Goal: Information Seeking & Learning: Learn about a topic

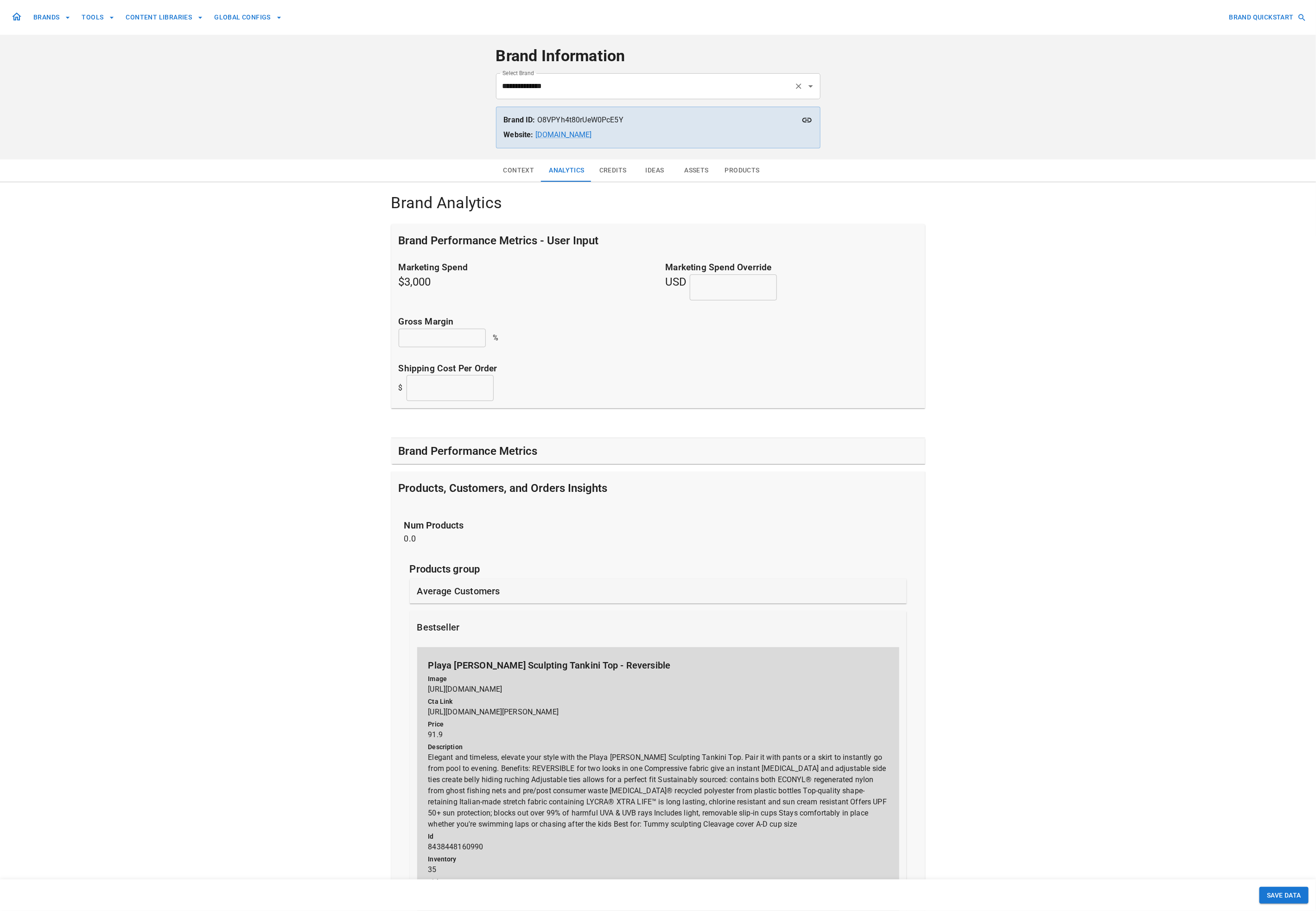
click at [576, 87] on input "**********" at bounding box center [645, 86] width 290 height 17
click at [562, 105] on li "creations by [PERSON_NAME]" at bounding box center [658, 111] width 324 height 17
type input "**********"
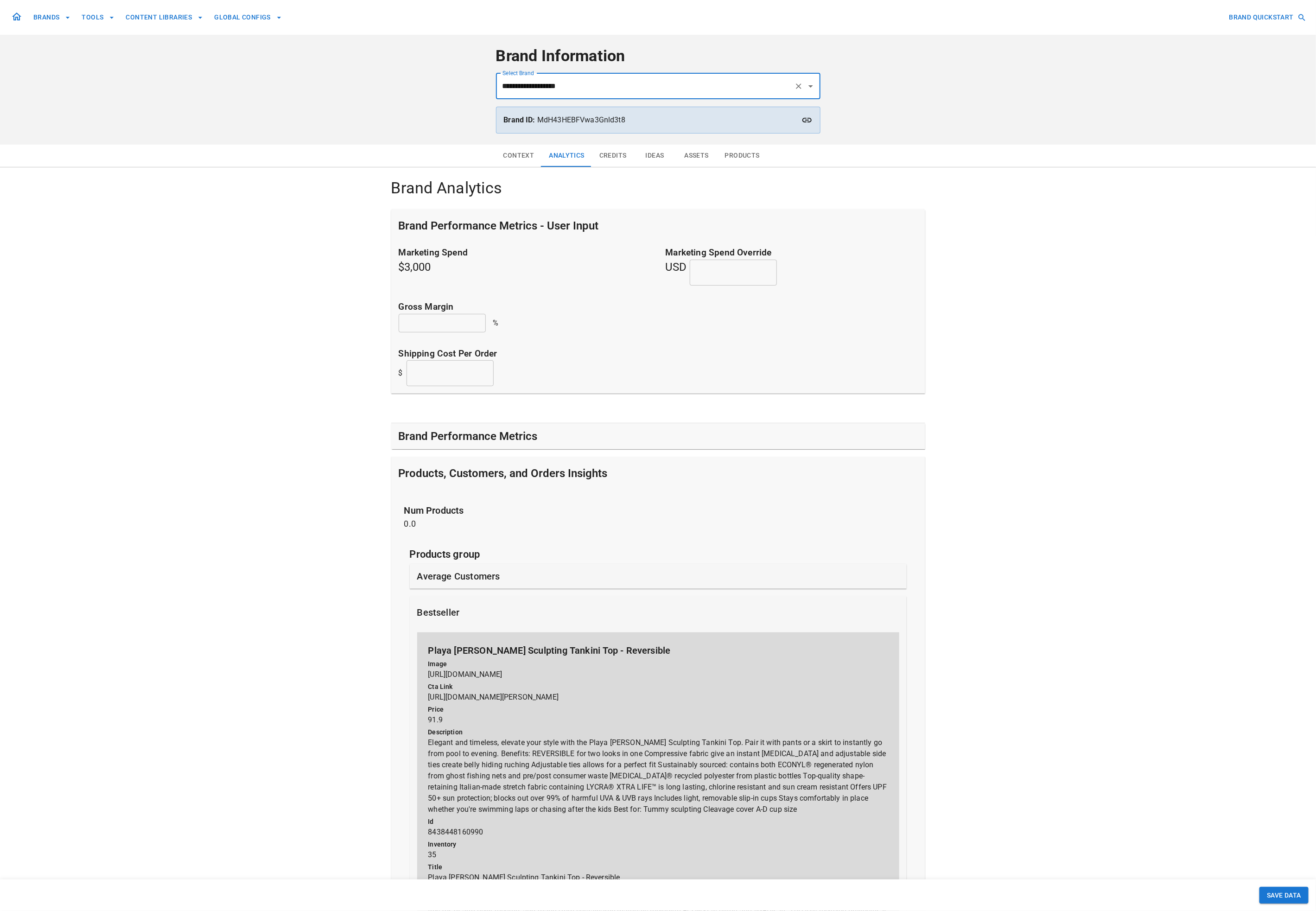
click at [445, 607] on p "bestseller" at bounding box center [438, 612] width 42 height 14
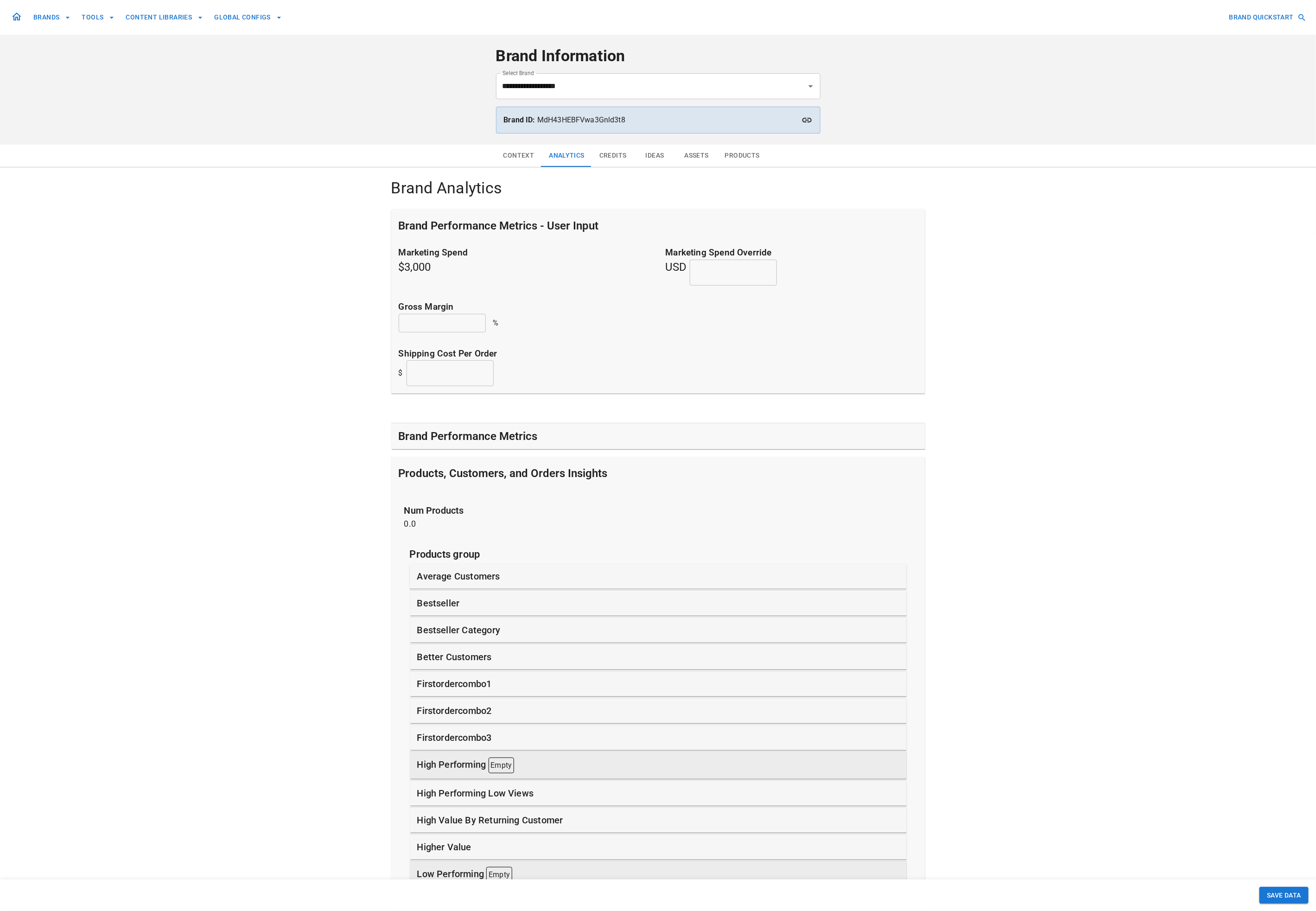
click at [452, 603] on p "bestseller" at bounding box center [438, 603] width 42 height 14
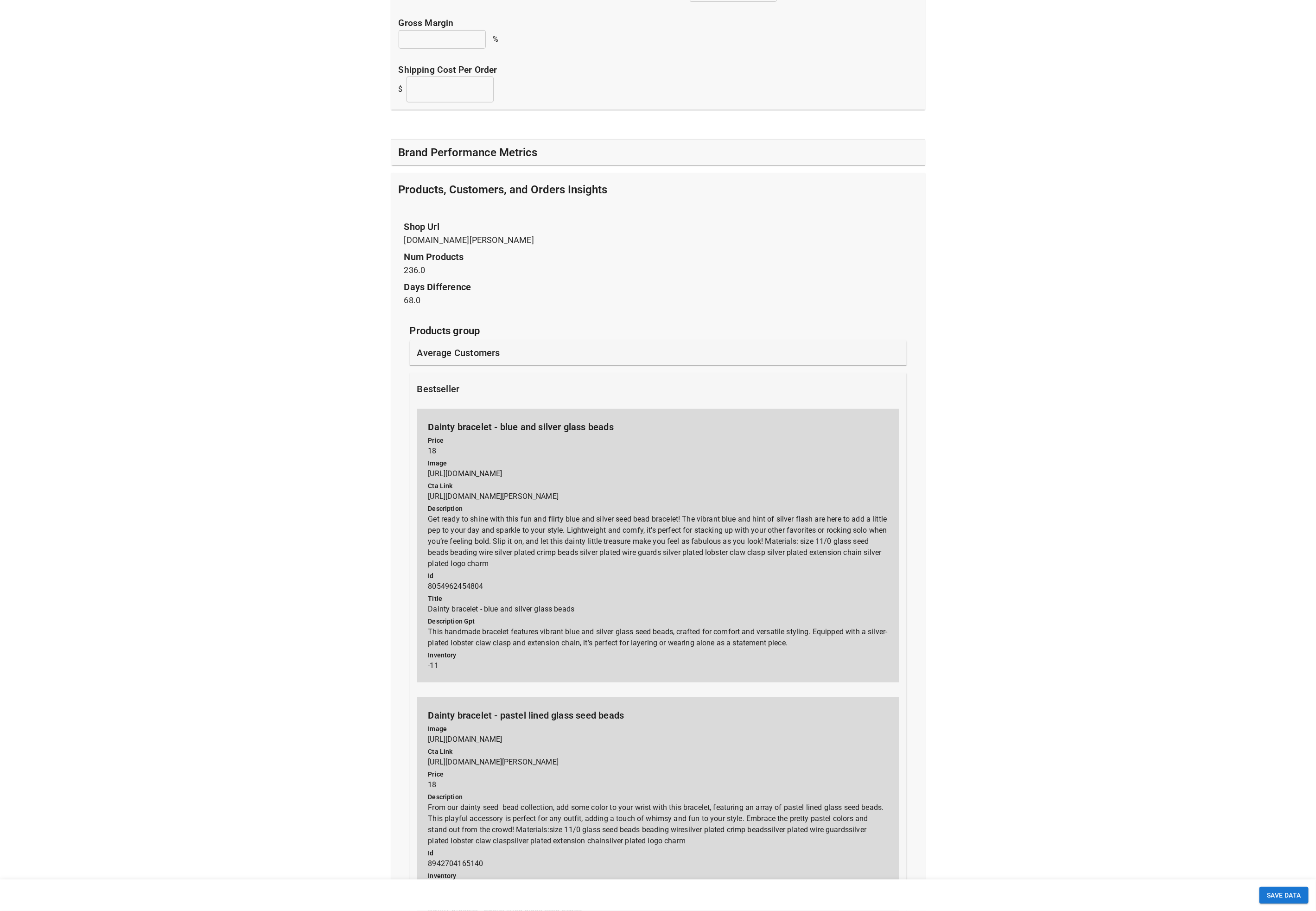
scroll to position [427, 0]
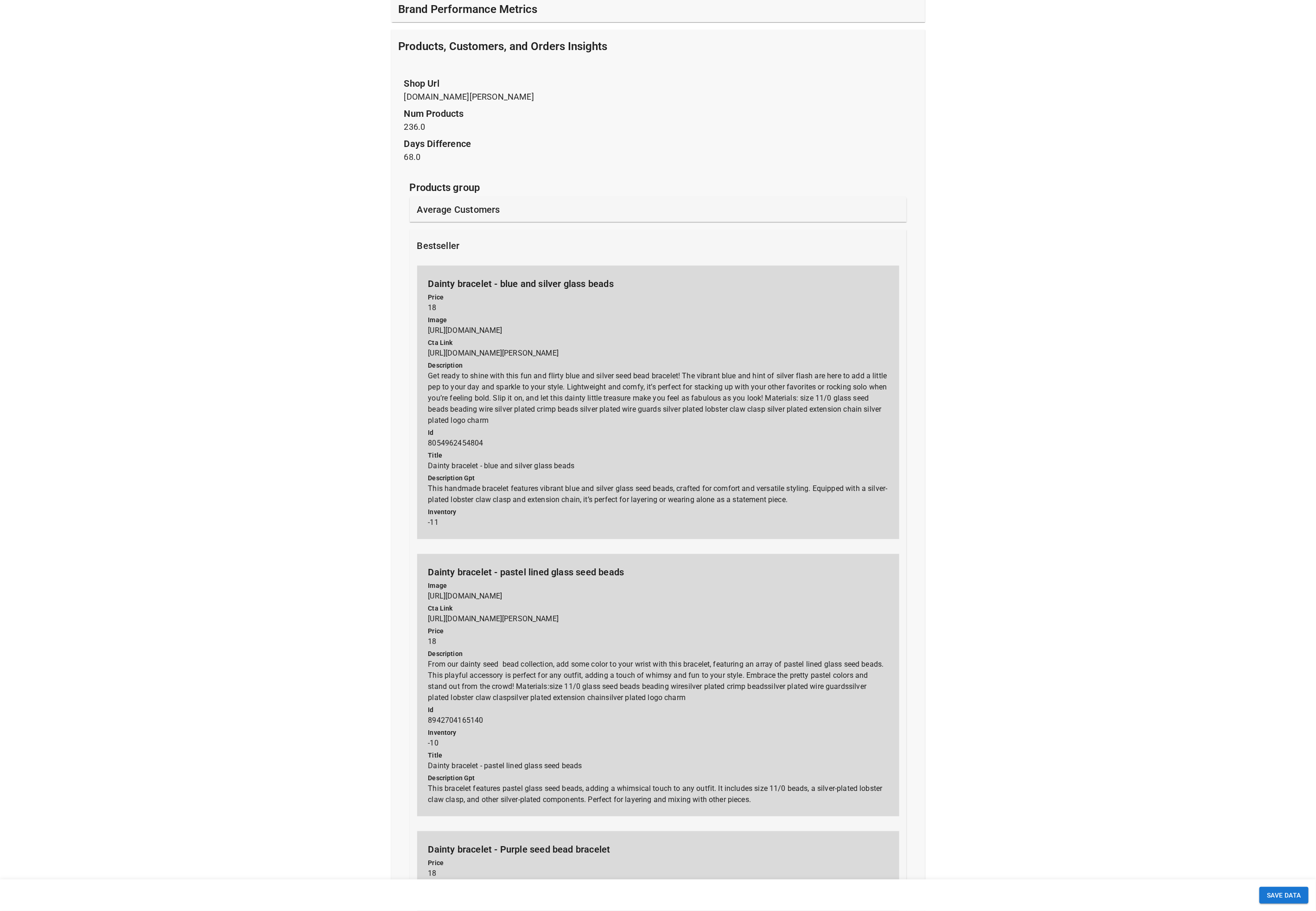
click at [437, 238] on div "bestseller" at bounding box center [658, 246] width 497 height 33
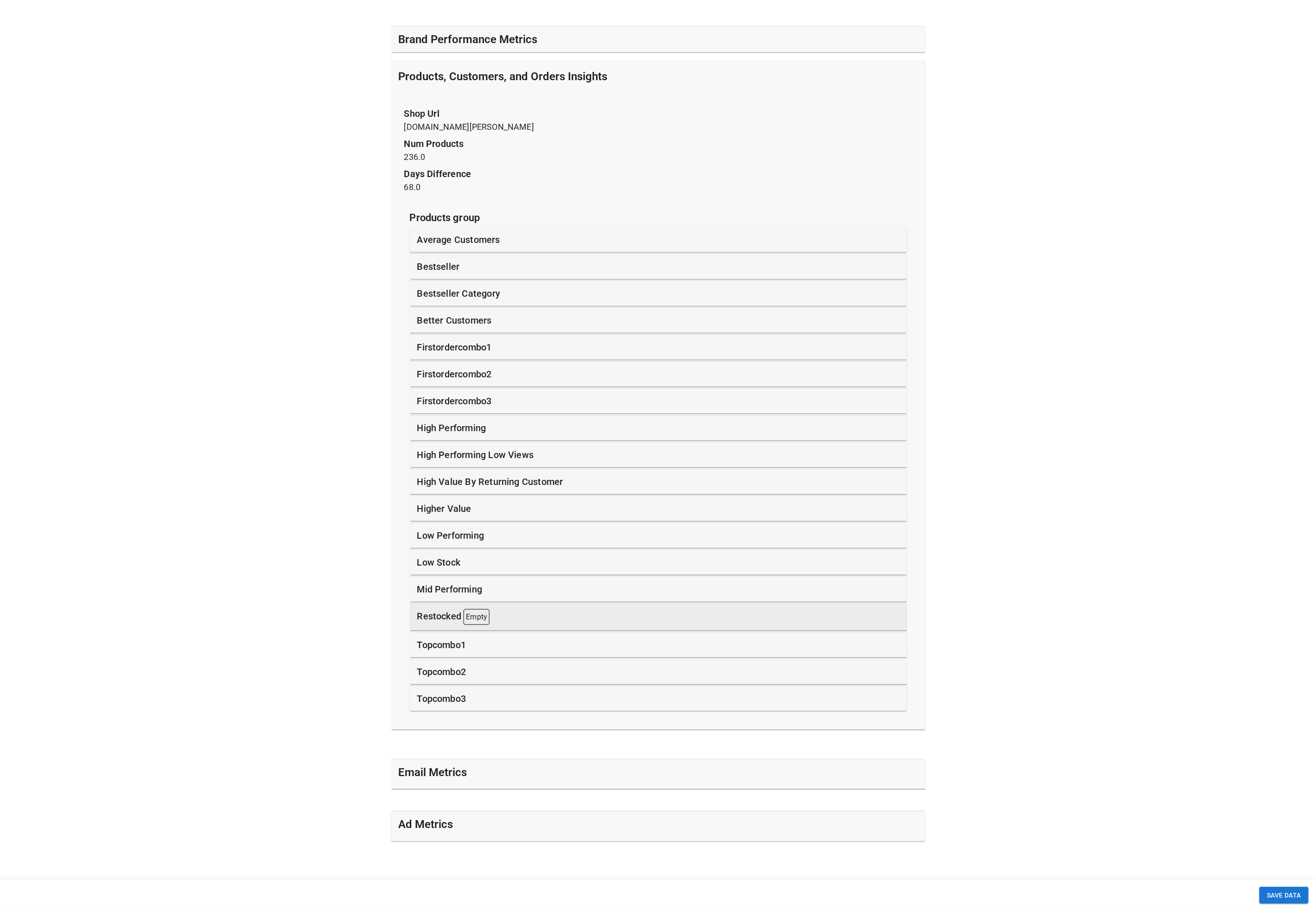
scroll to position [397, 0]
click at [442, 345] on p "firstordercombo1" at bounding box center [455, 347] width 75 height 14
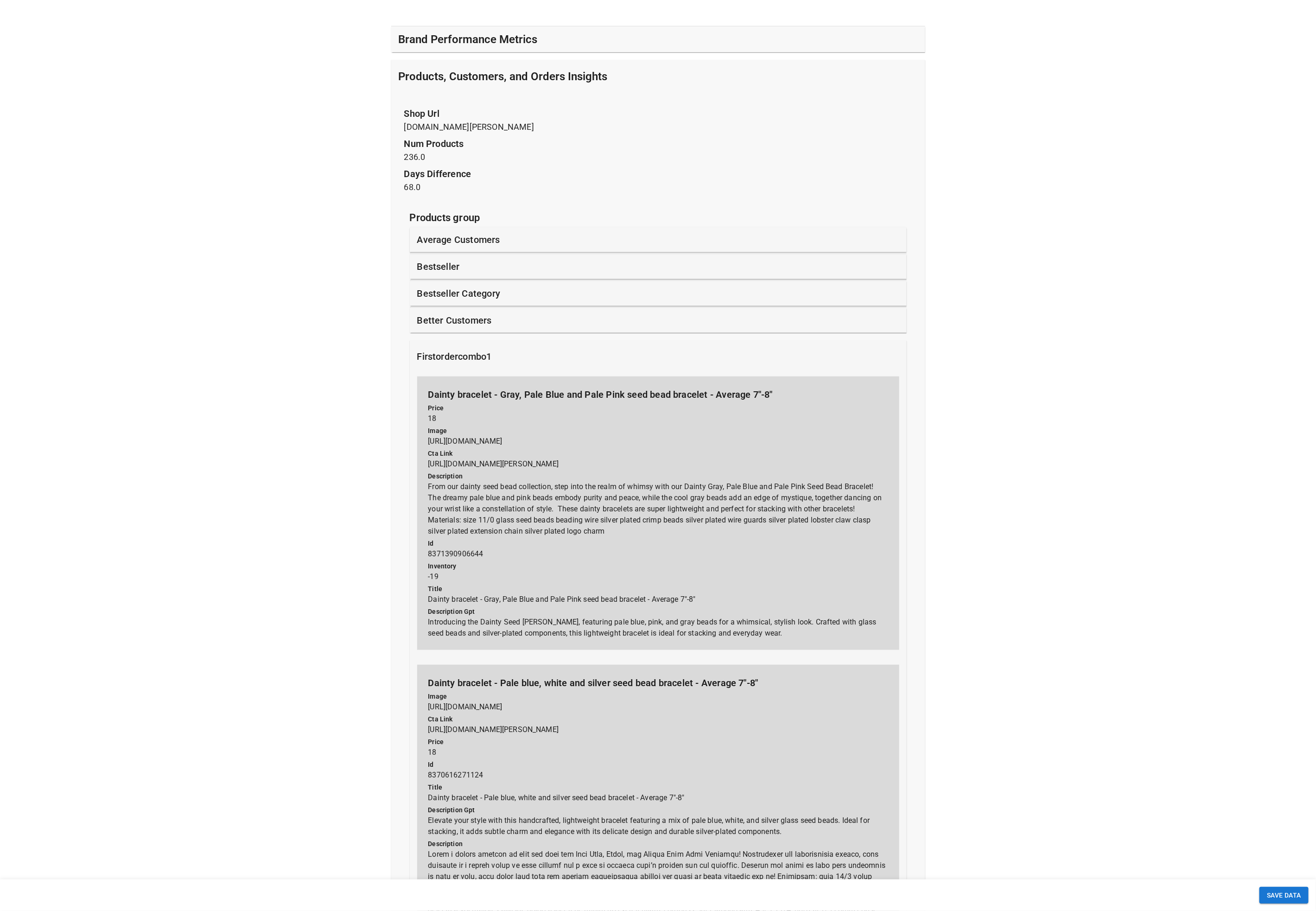
click at [441, 354] on p "firstordercombo1" at bounding box center [455, 356] width 75 height 14
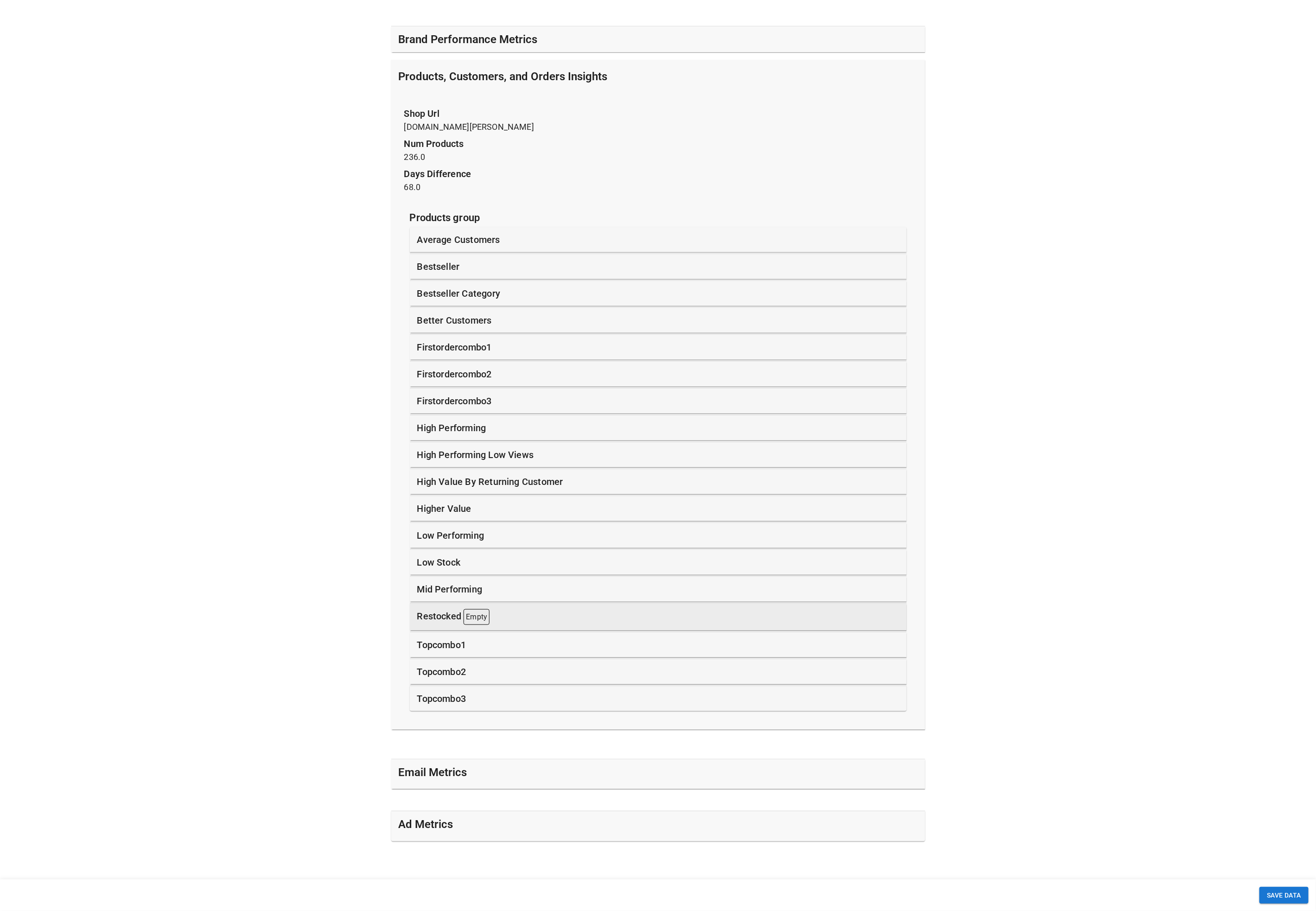
click at [434, 644] on p "topcombo1" at bounding box center [442, 645] width 49 height 14
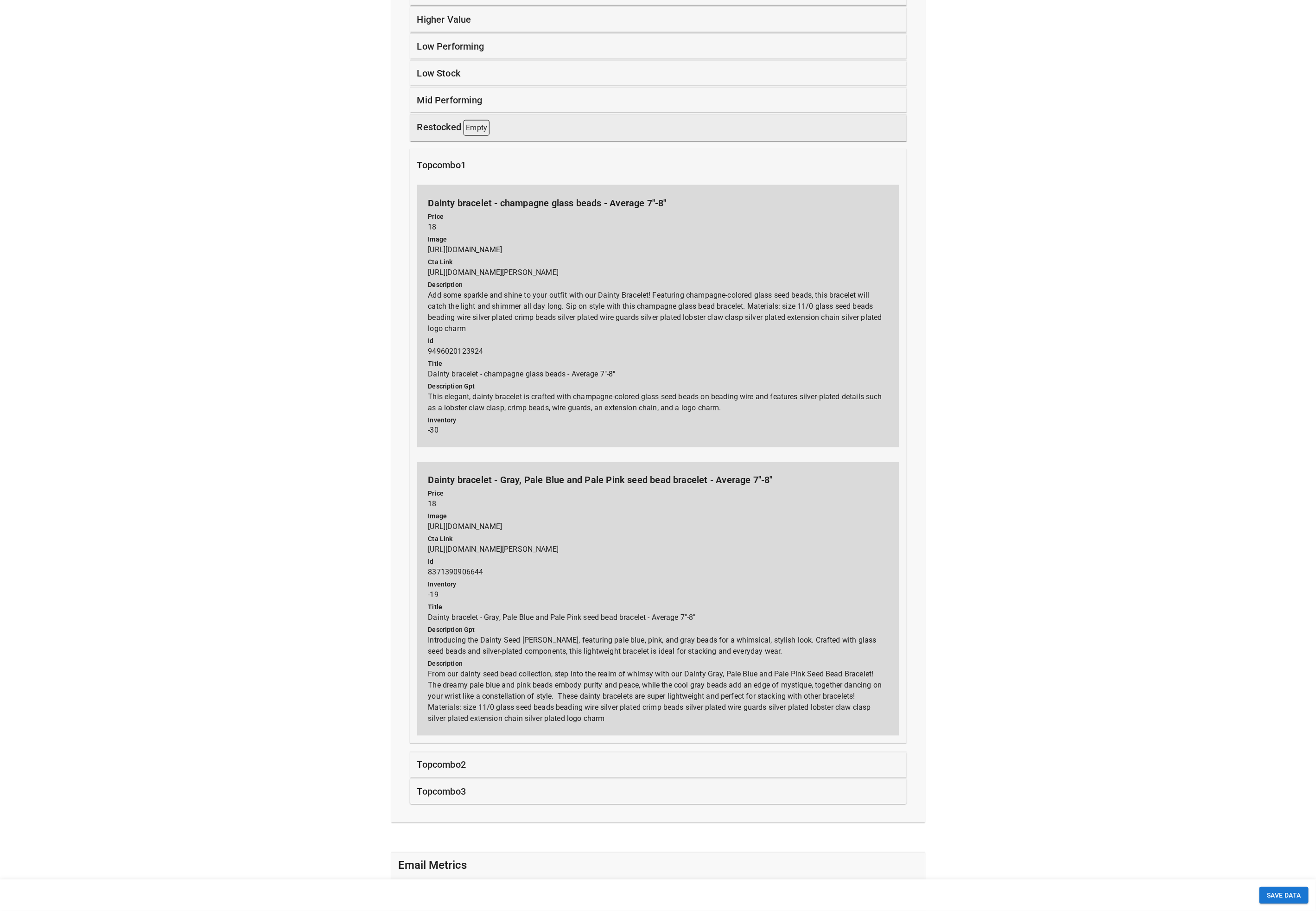
scroll to position [964, 0]
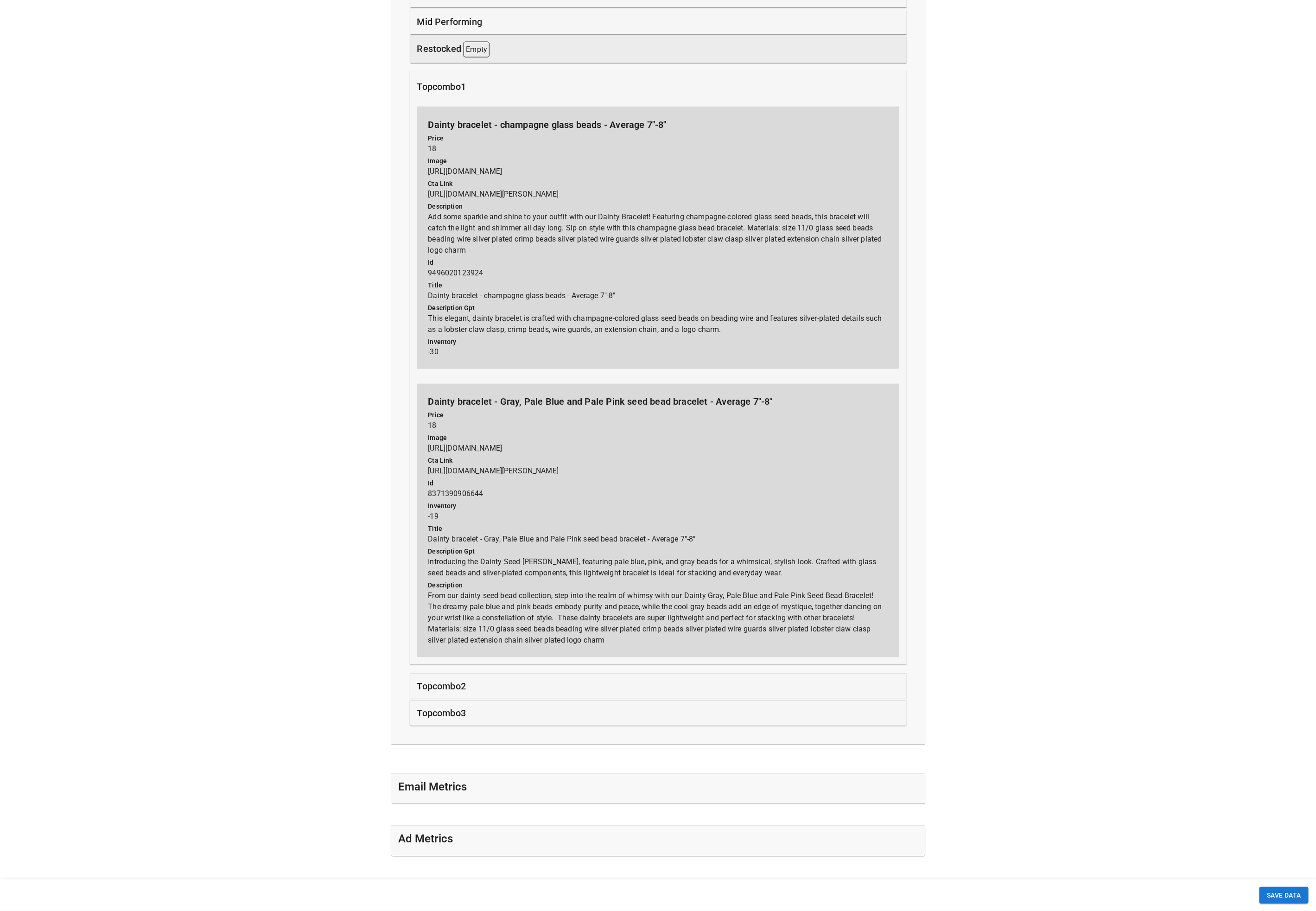
click at [459, 693] on p "topcombo2" at bounding box center [442, 686] width 49 height 14
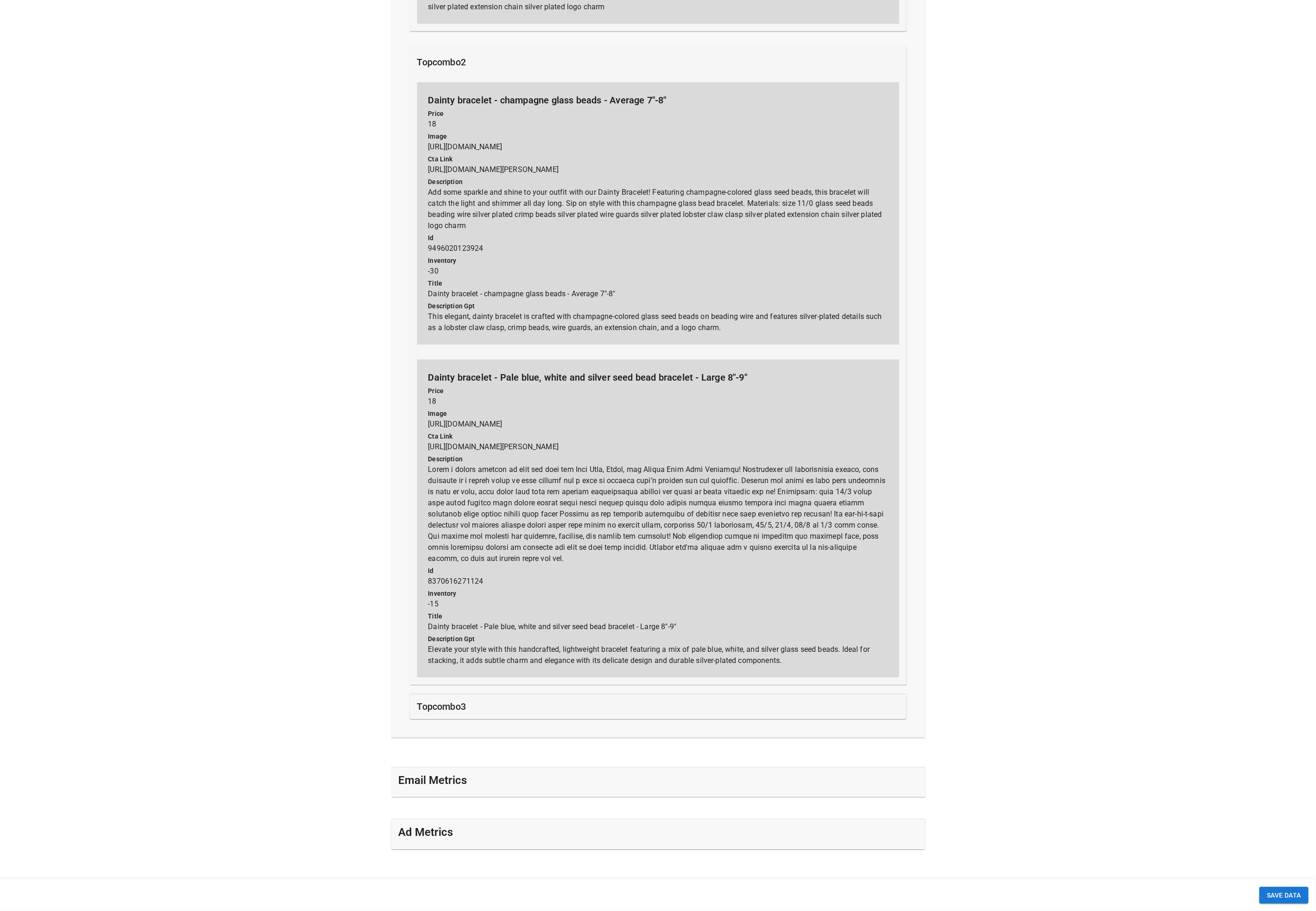
scroll to position [1608, 0]
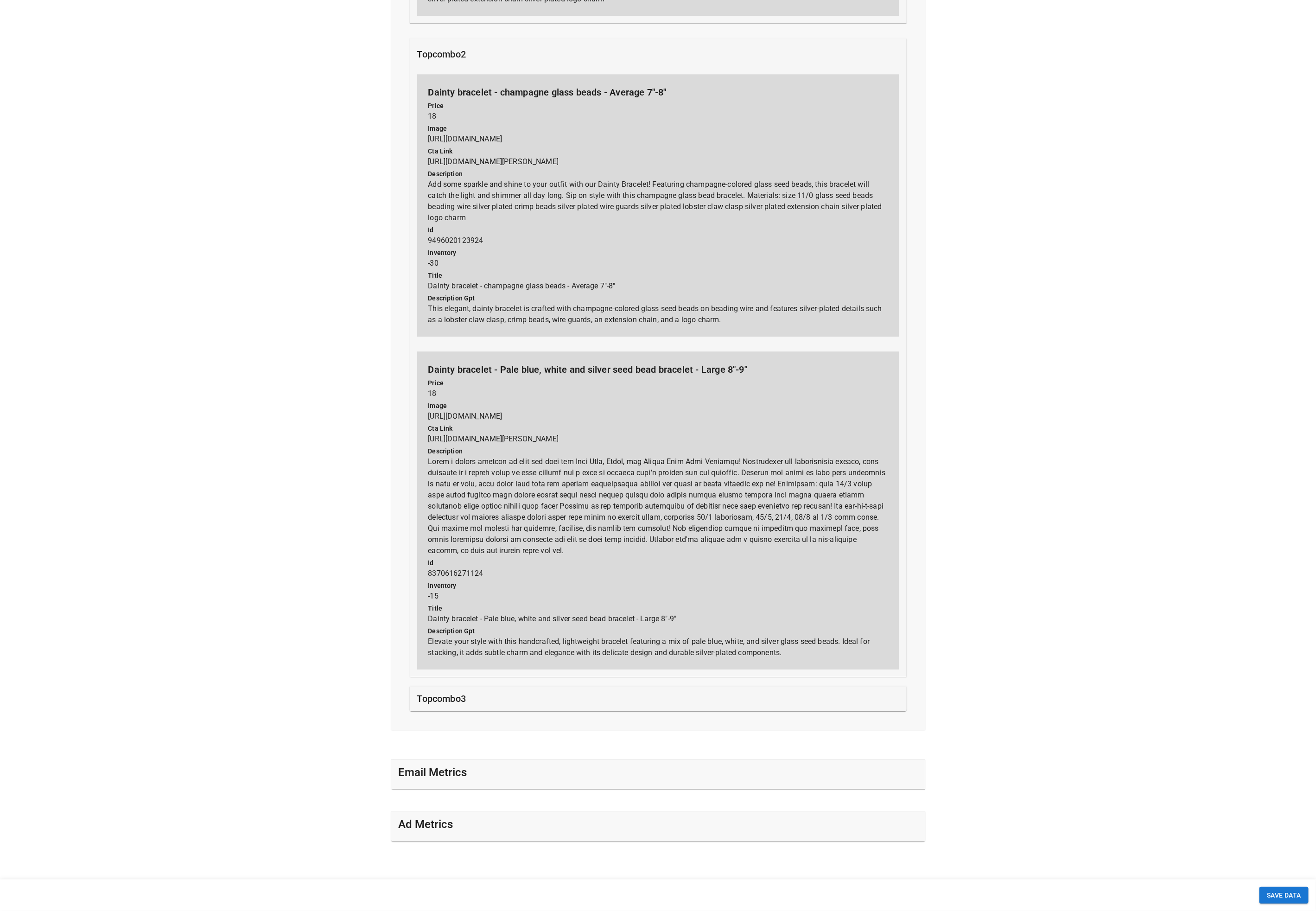
click at [436, 706] on p "topcombo3" at bounding box center [442, 698] width 49 height 14
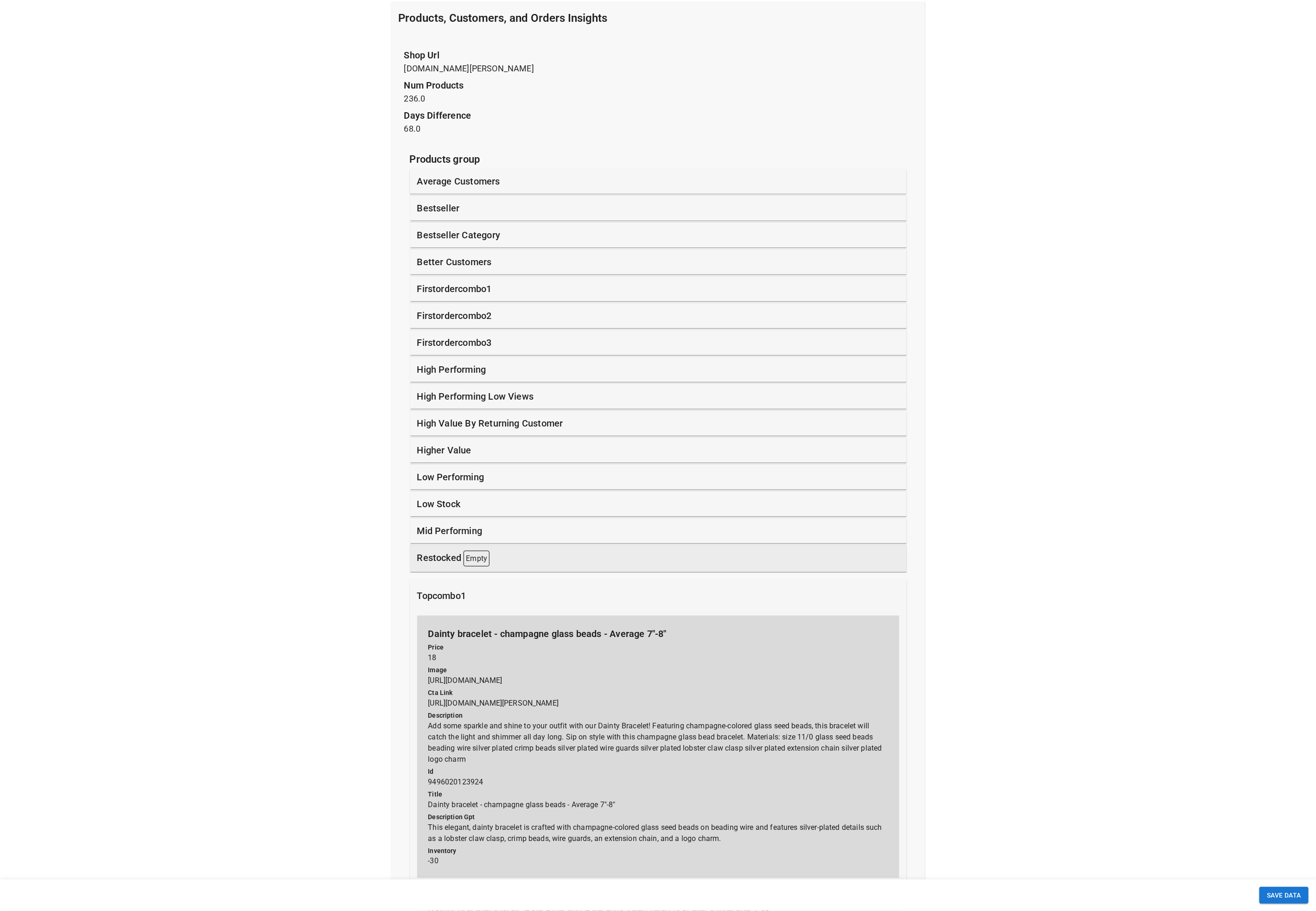
scroll to position [231, 0]
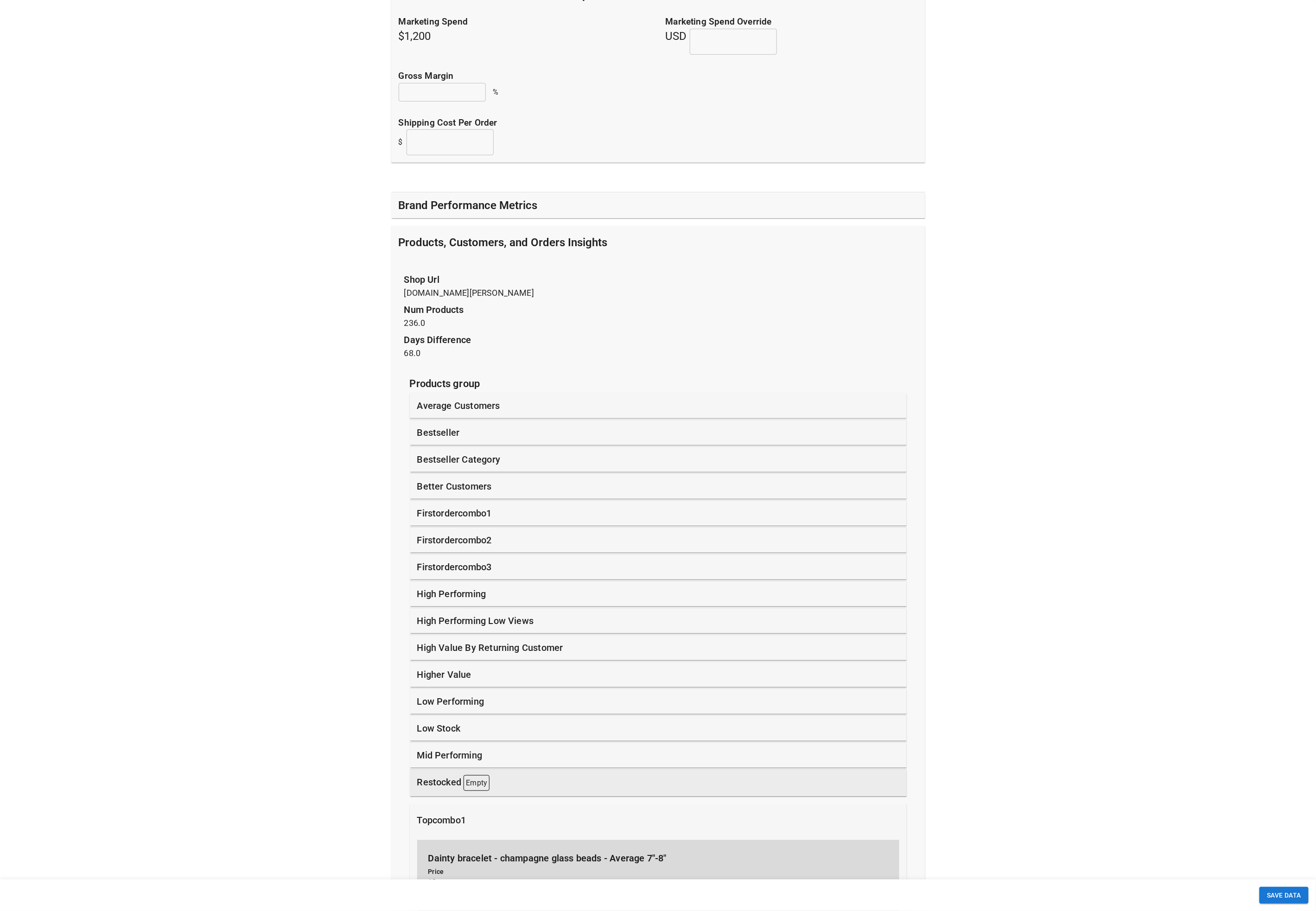
click at [451, 513] on p "firstordercombo1" at bounding box center [455, 513] width 75 height 14
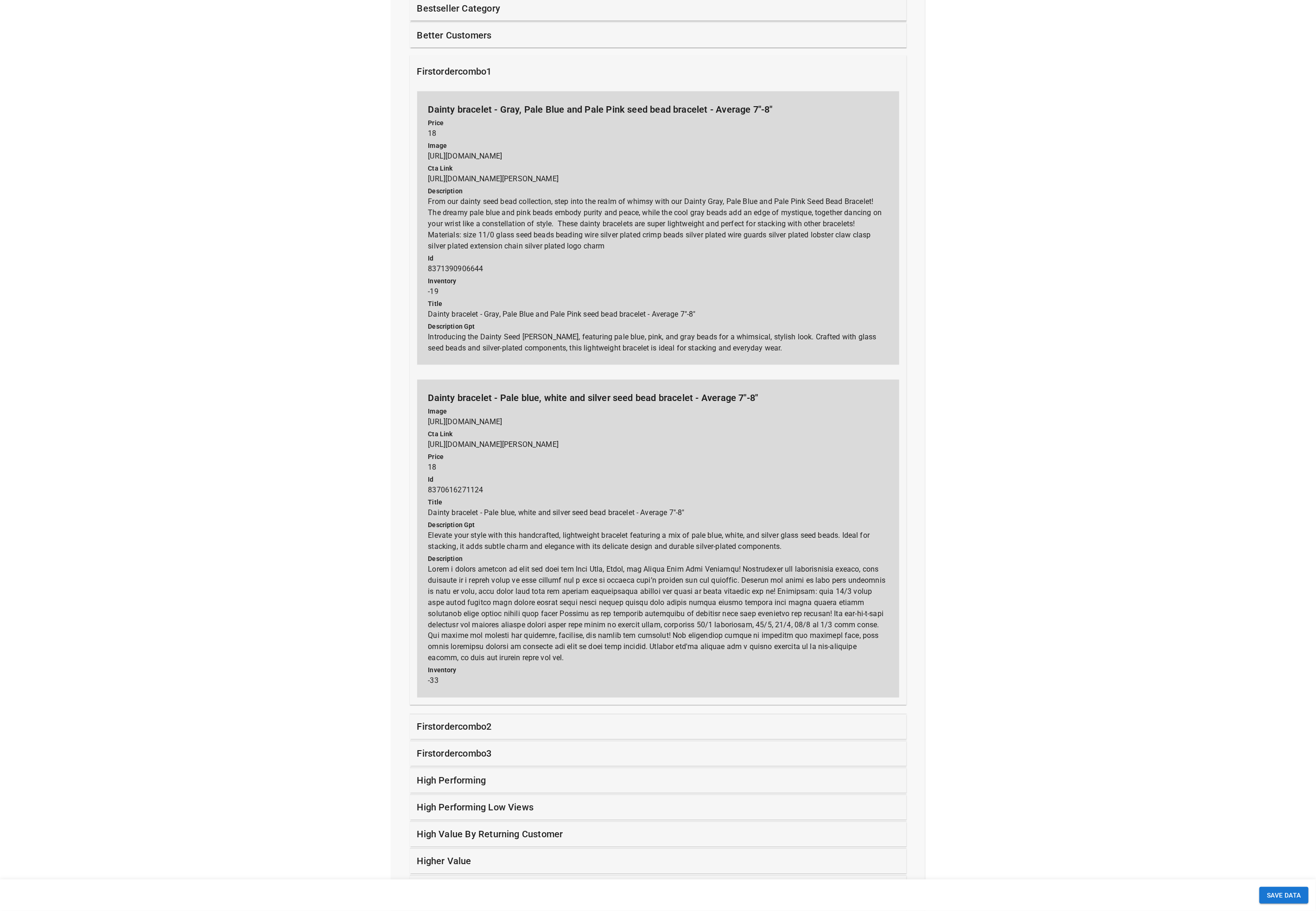
scroll to position [702, 0]
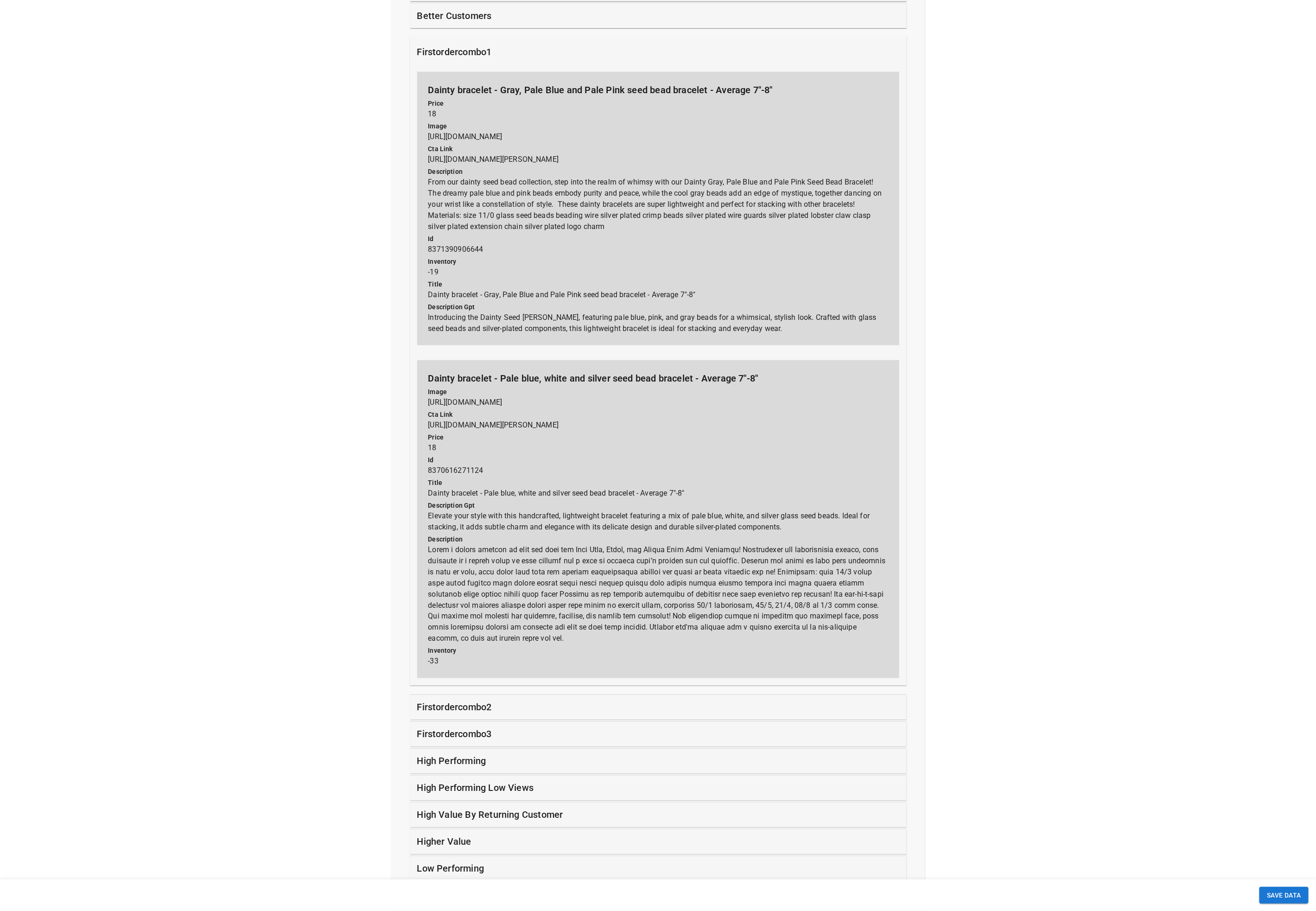
click at [484, 714] on p "firstordercombo2" at bounding box center [455, 707] width 75 height 14
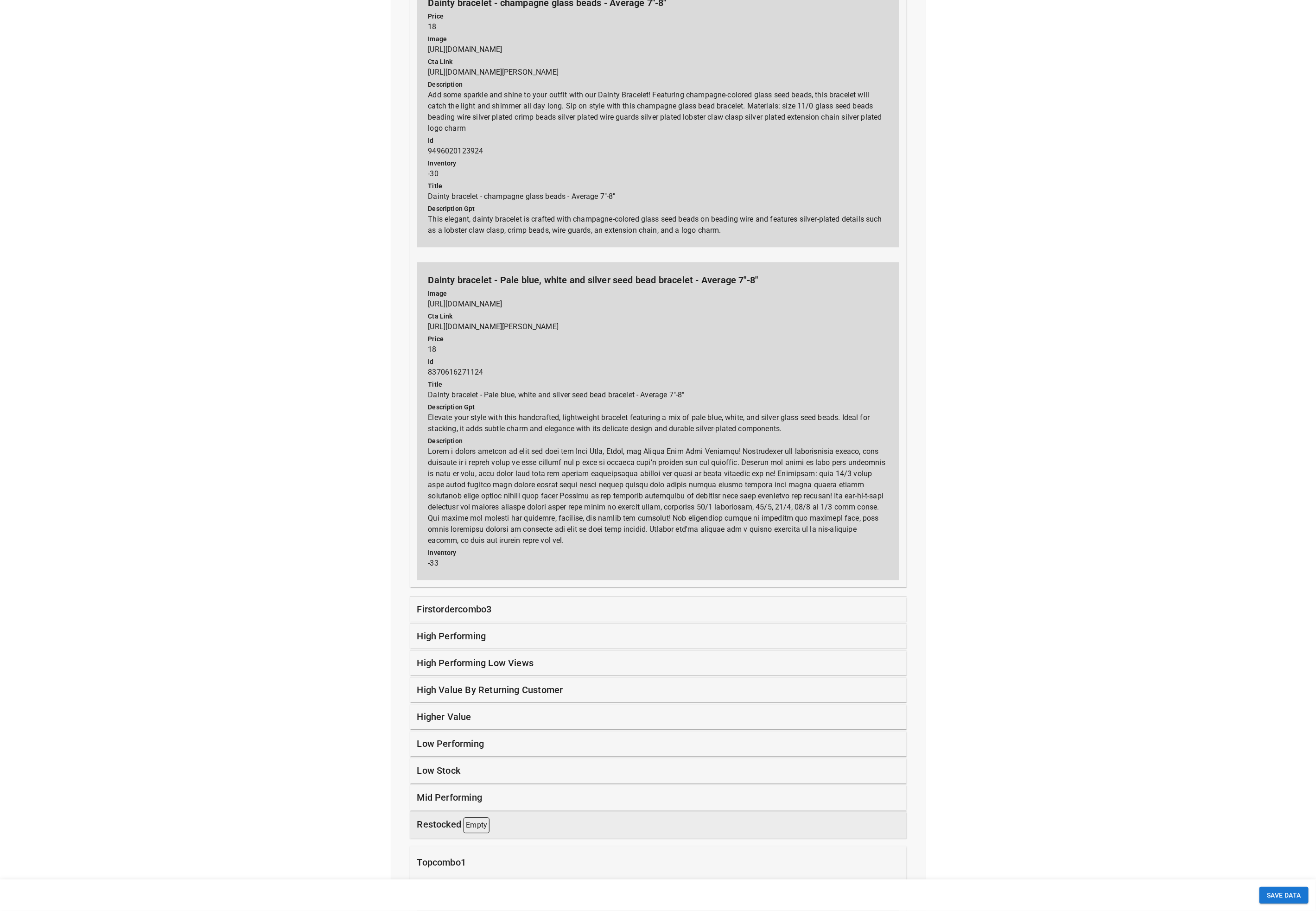
scroll to position [1472, 0]
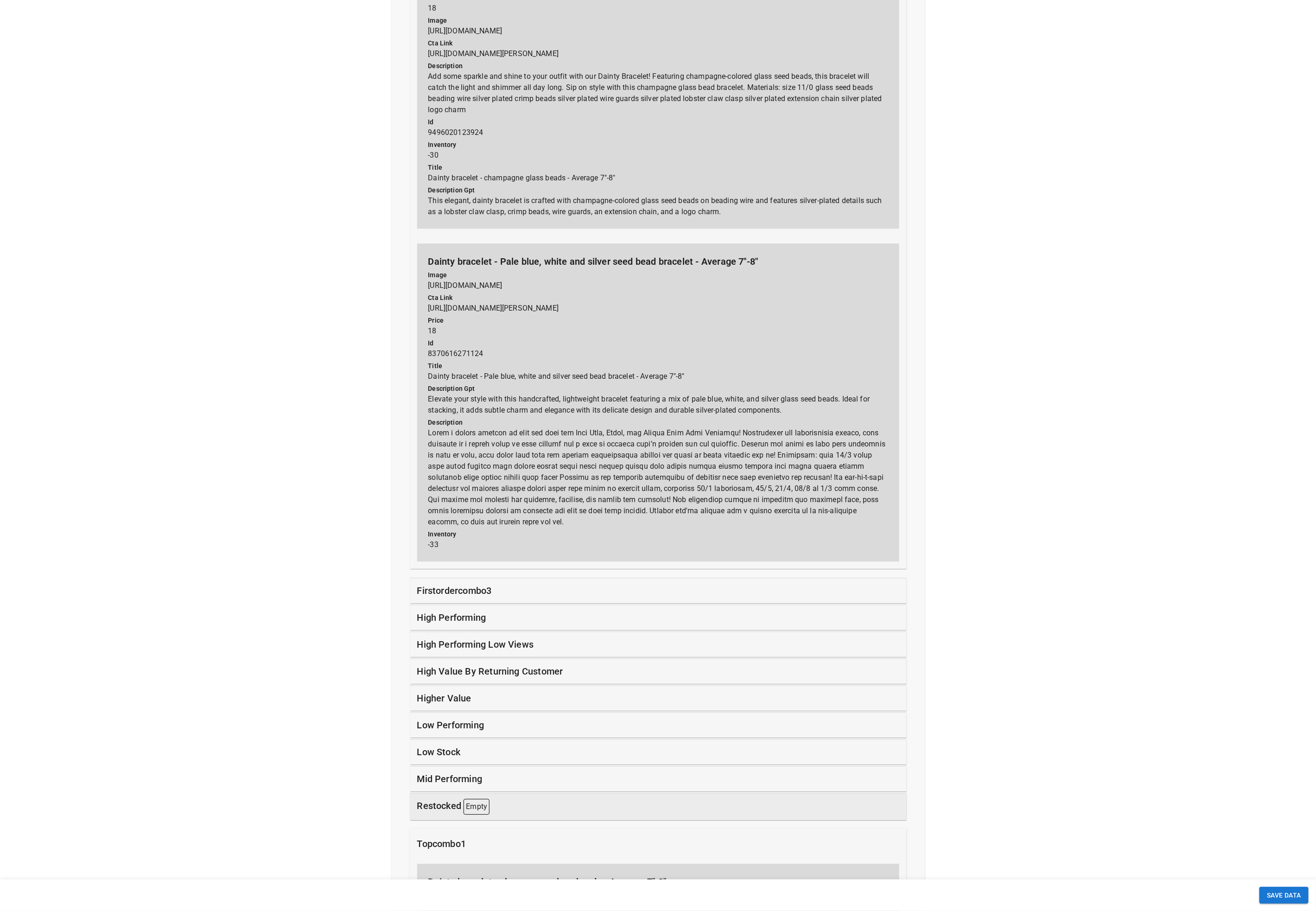
click at [460, 598] on p "firstordercombo3" at bounding box center [455, 590] width 75 height 14
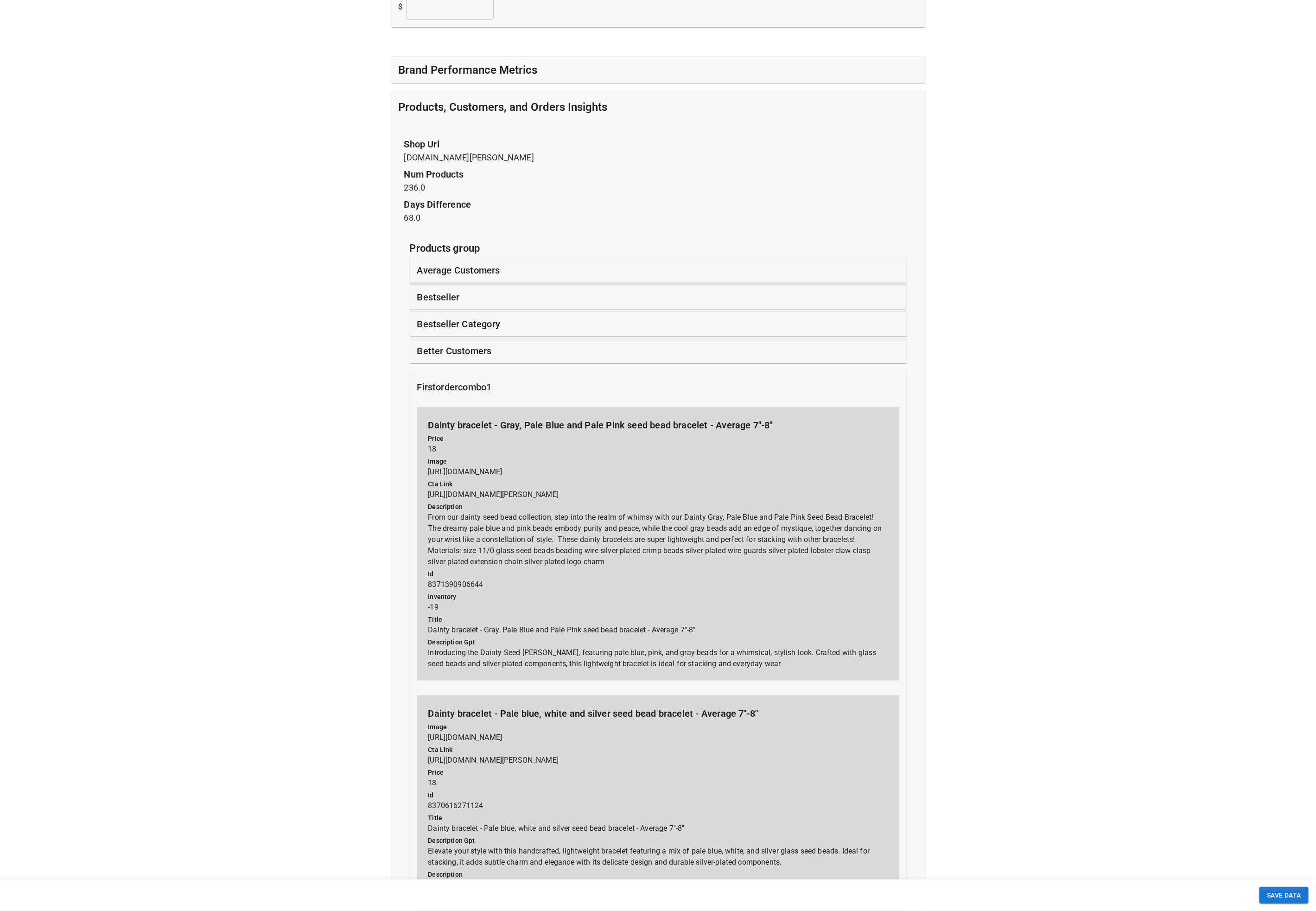
scroll to position [411, 0]
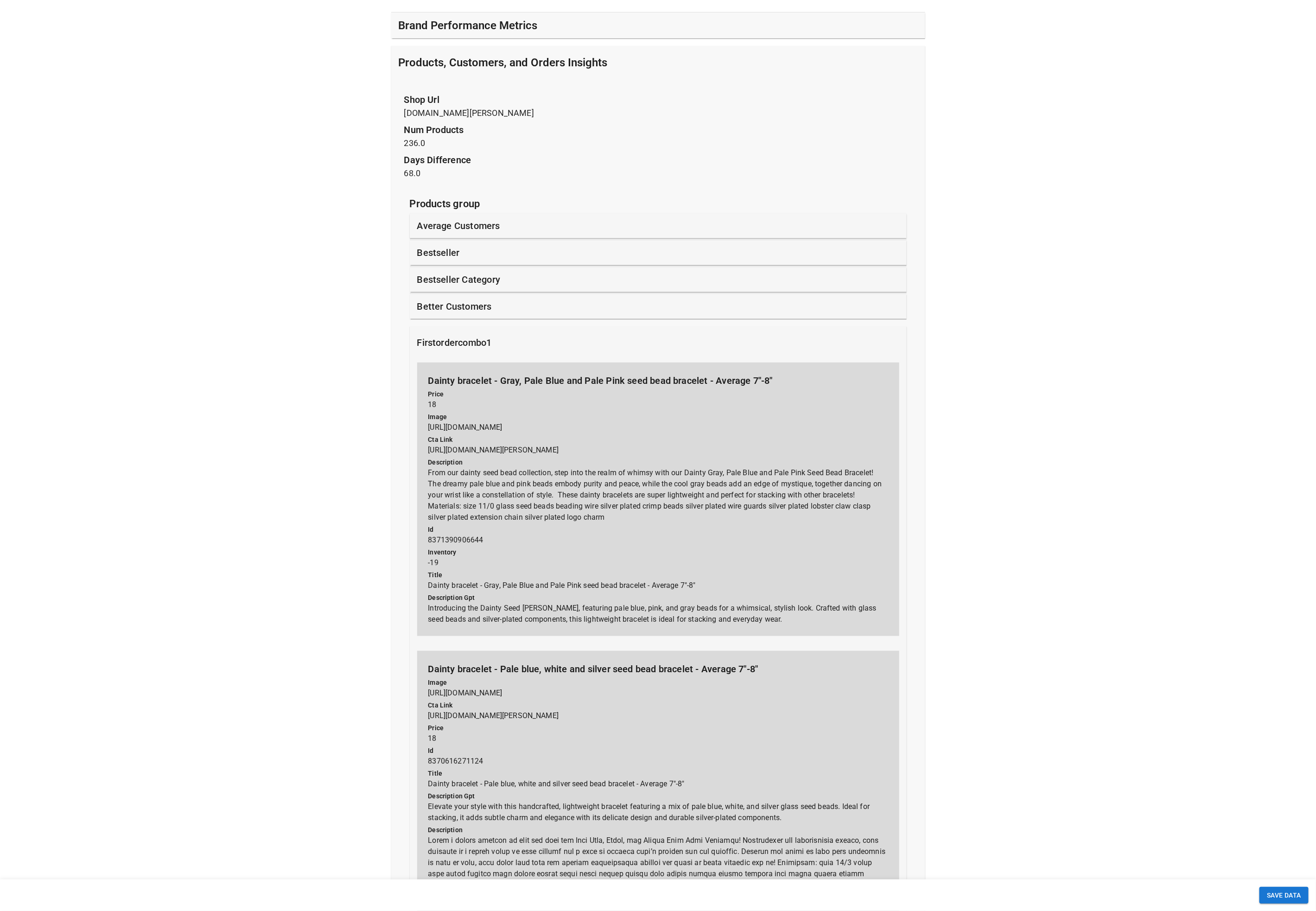
click at [455, 343] on p "firstordercombo1" at bounding box center [455, 342] width 75 height 14
